Goal: Submit feedback/report problem

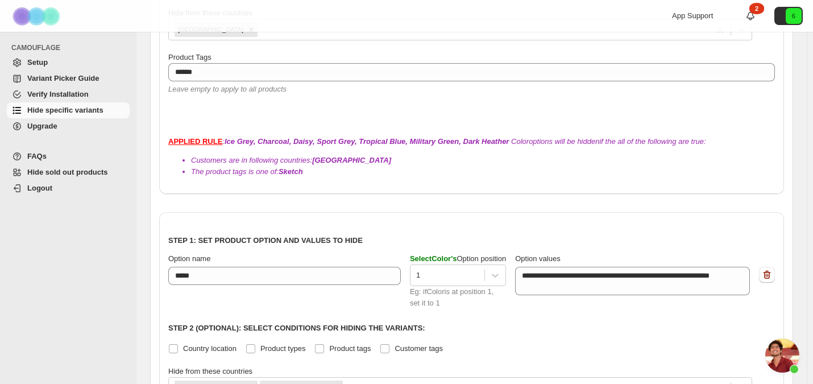
scroll to position [76, 0]
